Goal: Find specific fact: Find specific fact

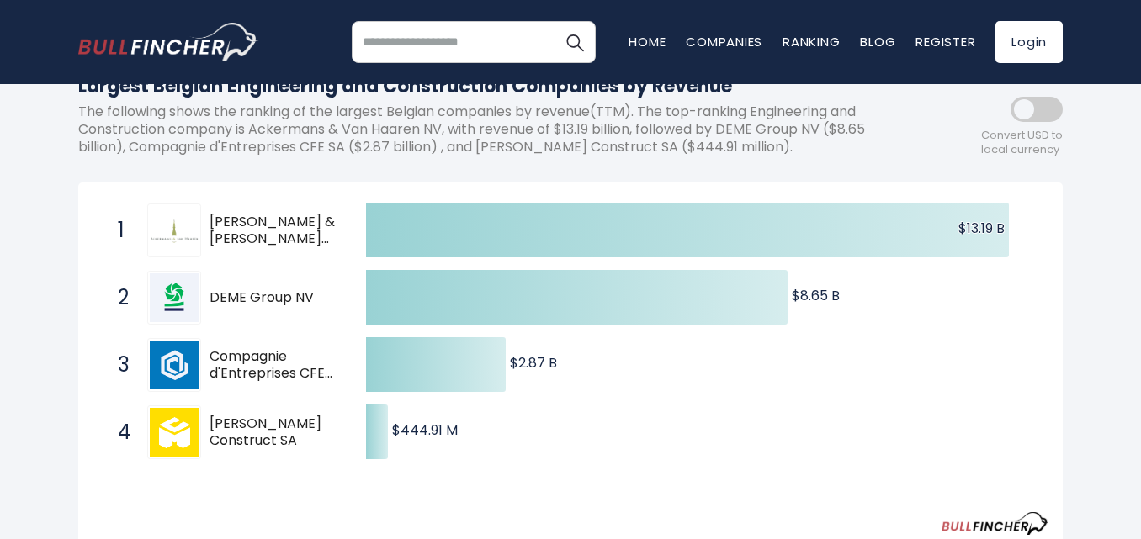
scroll to position [216, 0]
click at [238, 216] on span "[PERSON_NAME] & [PERSON_NAME] NV" at bounding box center [273, 230] width 127 height 35
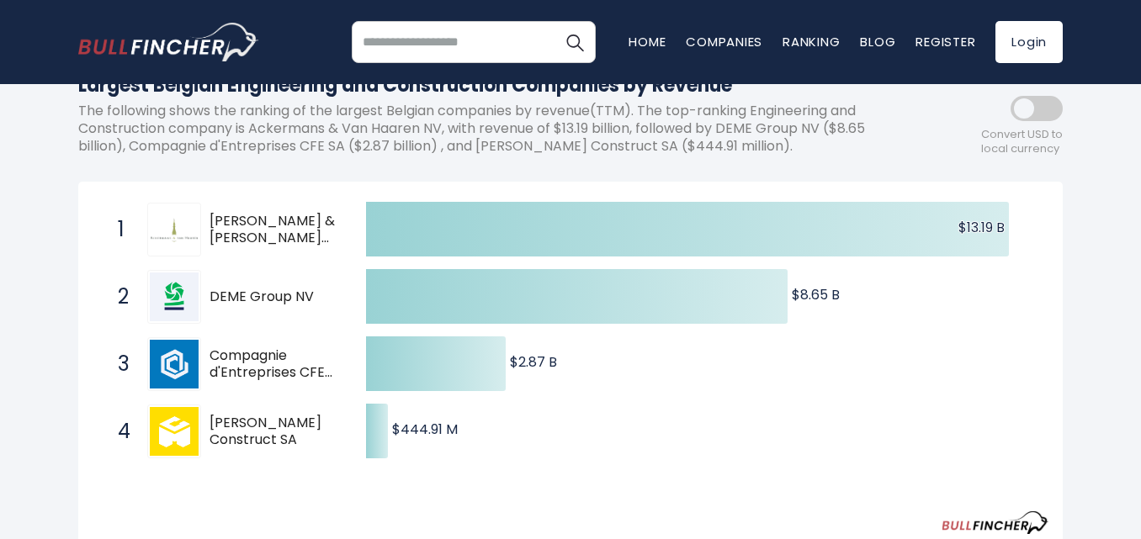
click at [238, 216] on span "[PERSON_NAME] & [PERSON_NAME] NV" at bounding box center [273, 230] width 127 height 35
click at [220, 223] on span "[PERSON_NAME] & [PERSON_NAME] NV" at bounding box center [273, 230] width 127 height 35
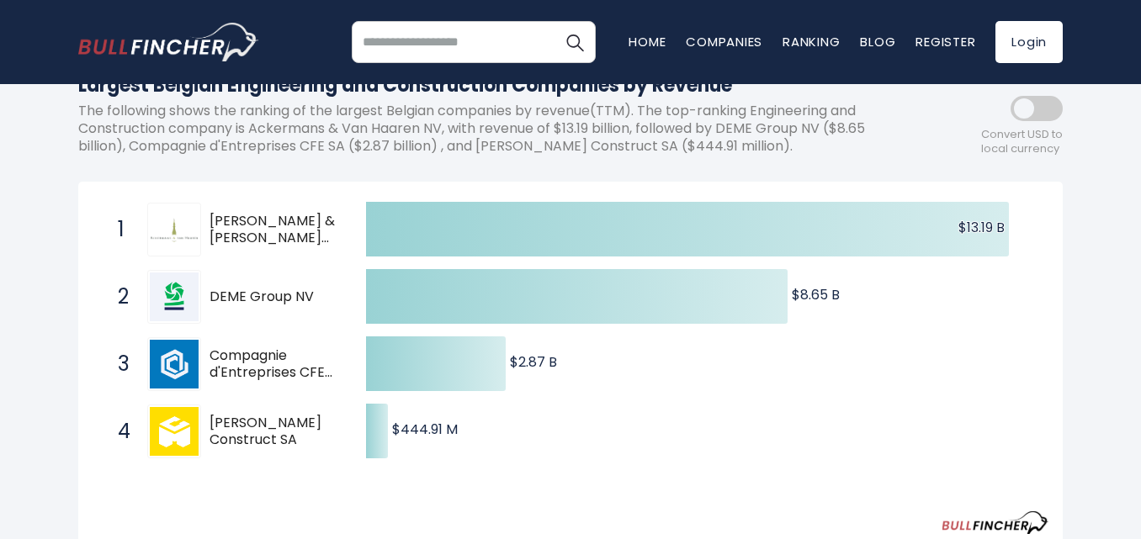
click at [228, 219] on span "[PERSON_NAME] & [PERSON_NAME] NV" at bounding box center [273, 230] width 127 height 35
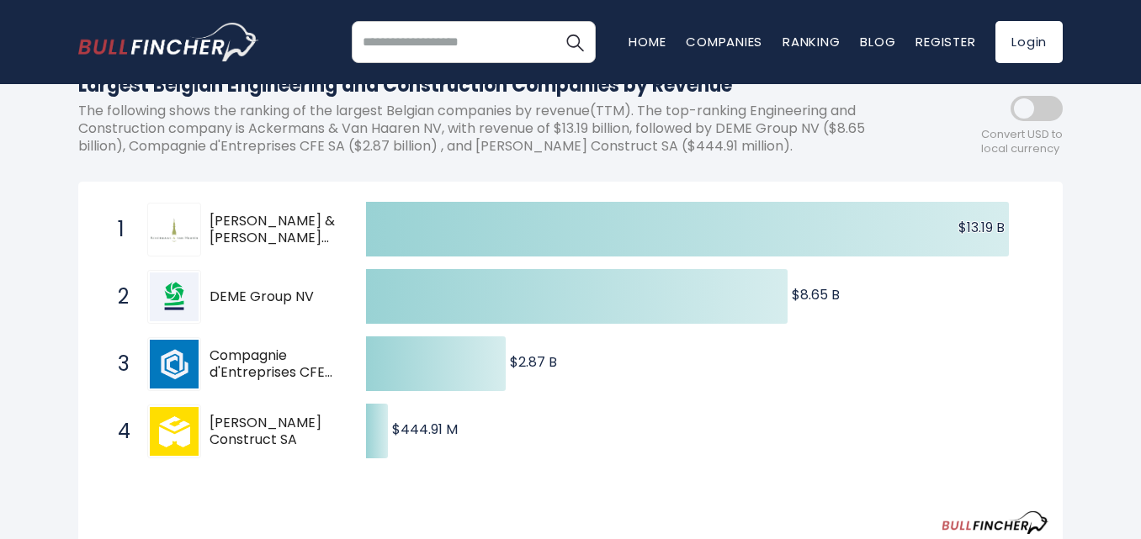
click at [227, 289] on span "DEME Group NV" at bounding box center [273, 298] width 127 height 18
click at [239, 233] on span "[PERSON_NAME] & [PERSON_NAME] NV" at bounding box center [273, 230] width 127 height 35
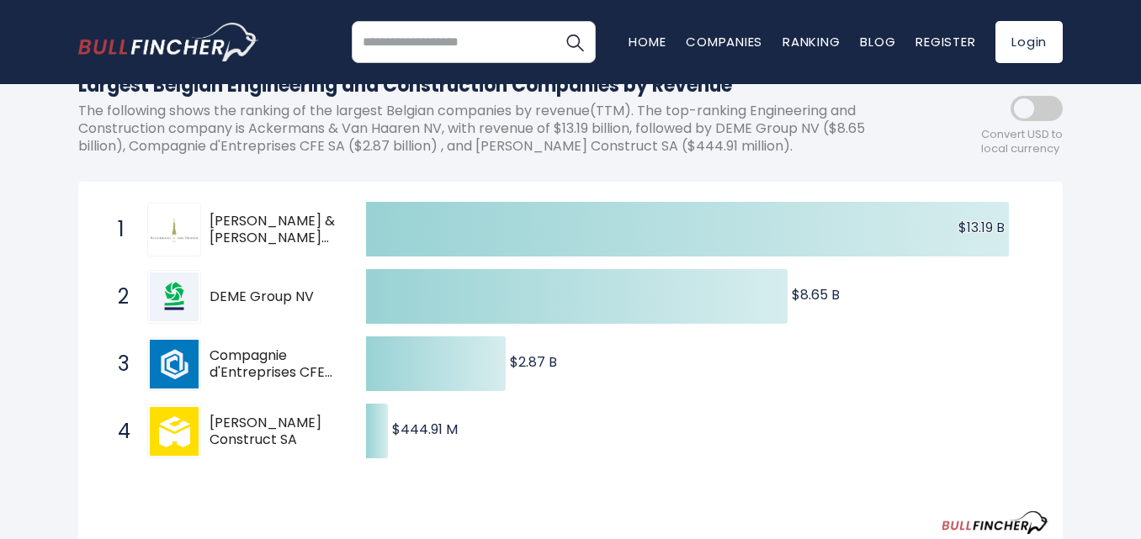
click at [173, 231] on img at bounding box center [174, 230] width 49 height 24
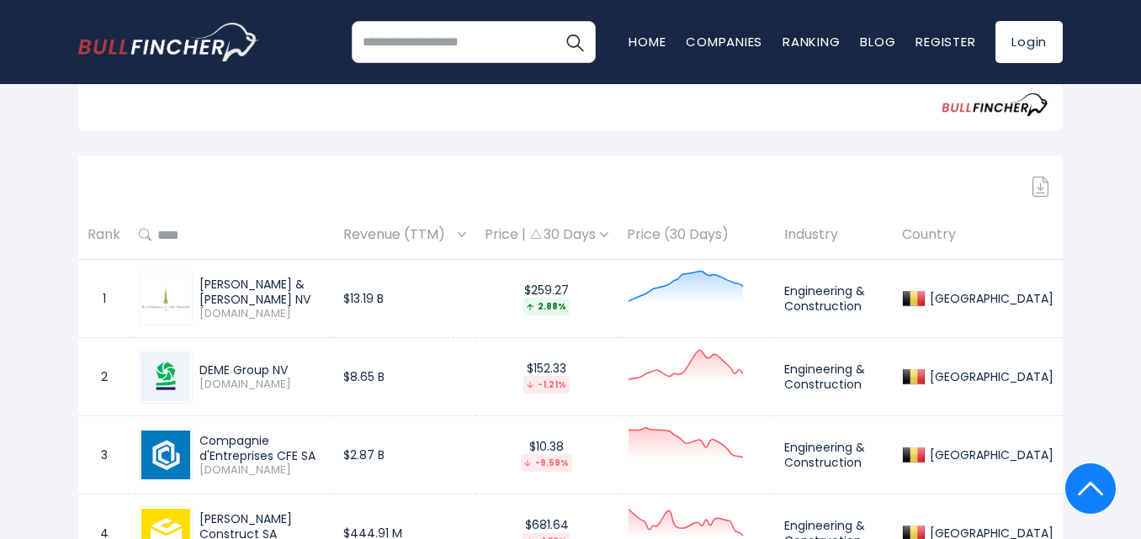
scroll to position [725, 0]
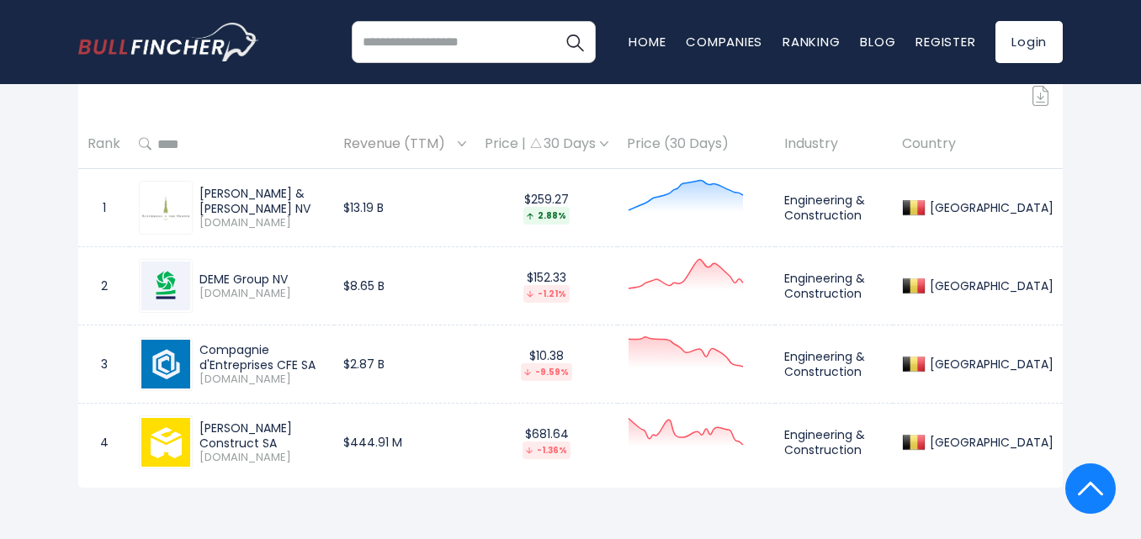
click at [219, 196] on div "[PERSON_NAME] & [PERSON_NAME] NV" at bounding box center [261, 201] width 125 height 30
copy div "[PERSON_NAME] & [PERSON_NAME] NV"
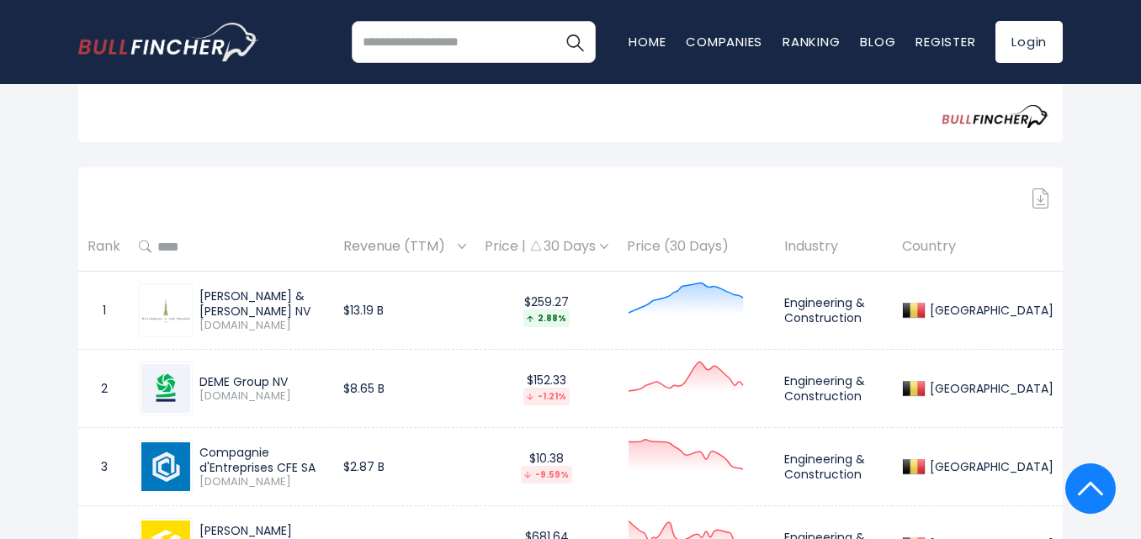
scroll to position [600, 0]
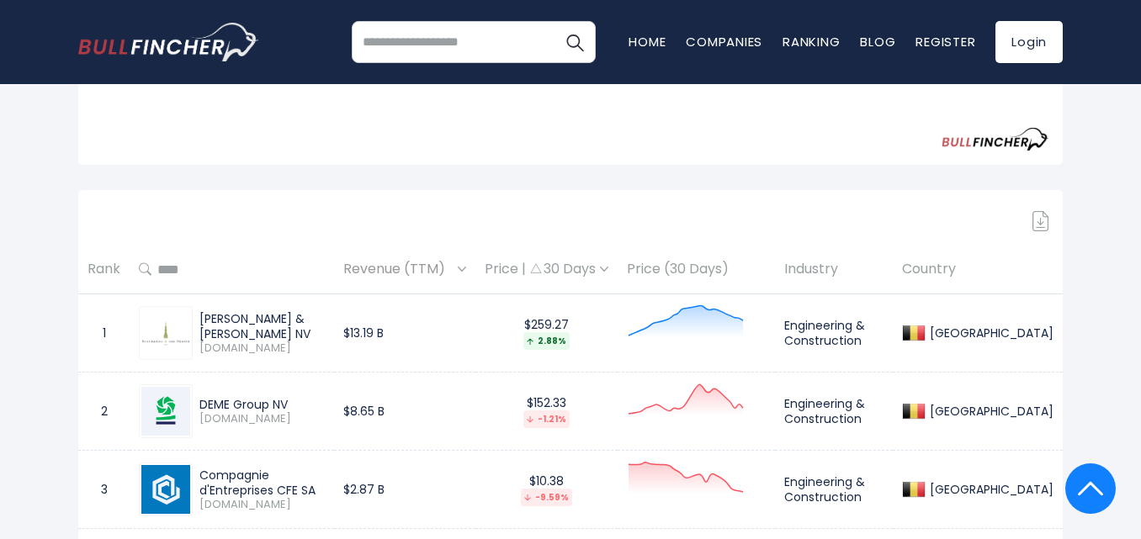
click at [232, 409] on div "DEME Group NV" at bounding box center [261, 404] width 125 height 15
copy div "DEME Group NV"
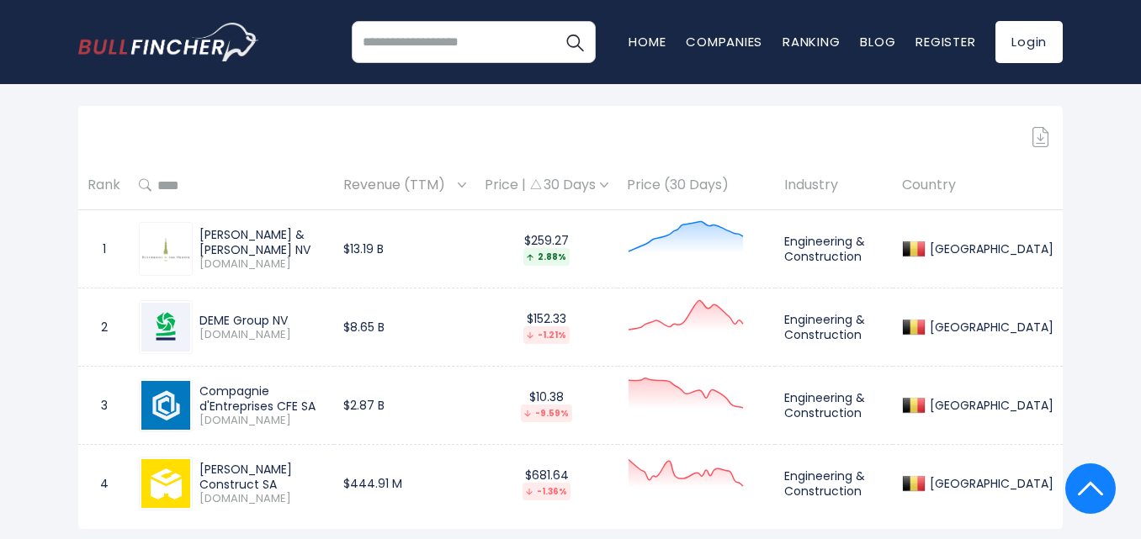
scroll to position [679, 0]
